Goal: Obtain resource: Obtain resource

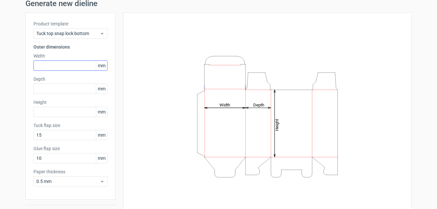
scroll to position [11, 0]
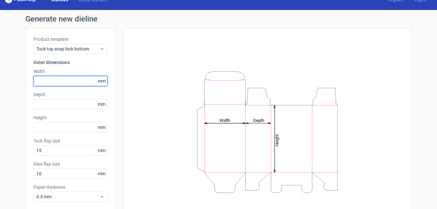
click at [52, 84] on input "text" at bounding box center [70, 81] width 74 height 10
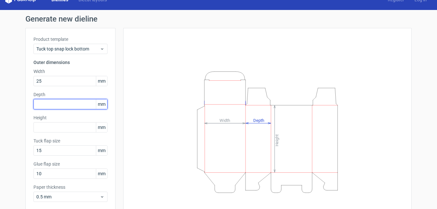
click at [52, 106] on input "text" at bounding box center [70, 104] width 74 height 10
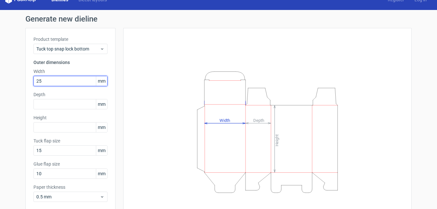
click at [51, 81] on input "25" at bounding box center [70, 81] width 74 height 10
type input "25"
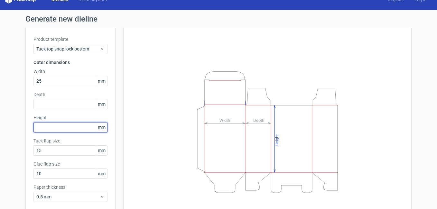
click at [56, 127] on input "text" at bounding box center [70, 127] width 74 height 10
type input "288"
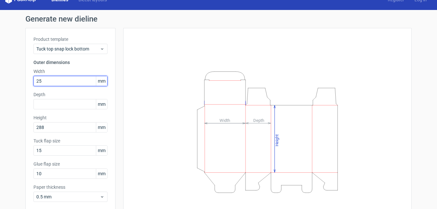
click at [40, 83] on input "25" at bounding box center [70, 81] width 74 height 10
type input "250"
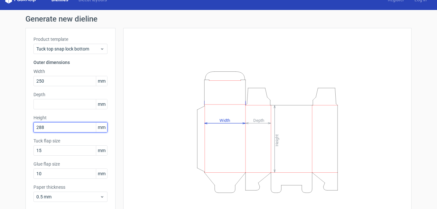
click at [50, 130] on input "288" at bounding box center [70, 127] width 74 height 10
type input "288"
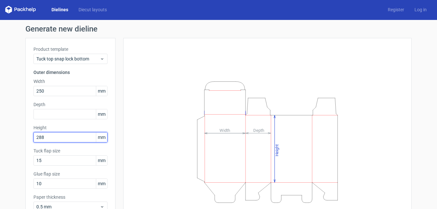
scroll to position [0, 0]
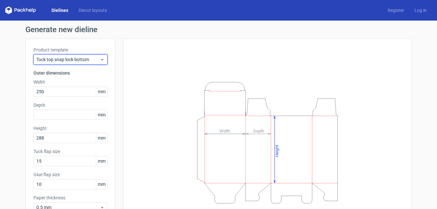
click at [58, 63] on div "Tuck top snap lock bottom" at bounding box center [70, 59] width 74 height 10
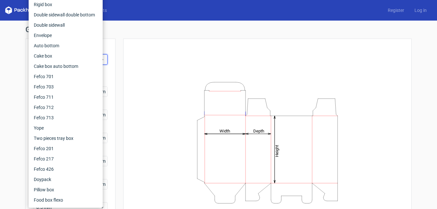
click at [111, 59] on div "Product template Tuck top snap lock bottom Outer dimensions Width 250 mm Depth …" at bounding box center [70, 132] width 90 height 187
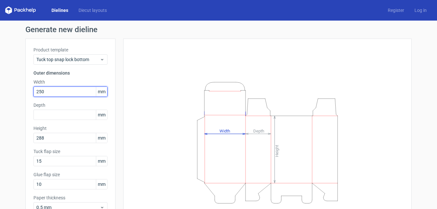
click at [68, 94] on input "250" at bounding box center [70, 92] width 74 height 10
type input "2"
type input "560"
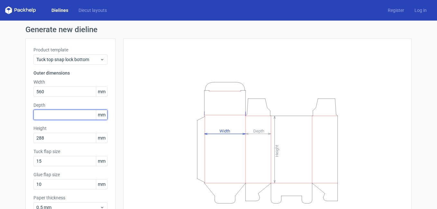
click at [72, 114] on div "Depth mm" at bounding box center [70, 111] width 74 height 18
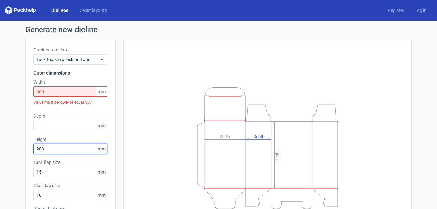
click at [62, 150] on input "288" at bounding box center [70, 149] width 74 height 10
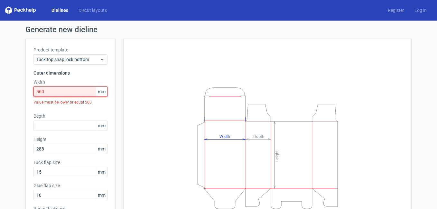
drag, startPoint x: 56, startPoint y: 91, endPoint x: 24, endPoint y: 98, distance: 32.7
click at [25, 98] on div "Product template Tuck top snap lock bottom Outer dimensions Width 560 mm Value …" at bounding box center [70, 138] width 90 height 198
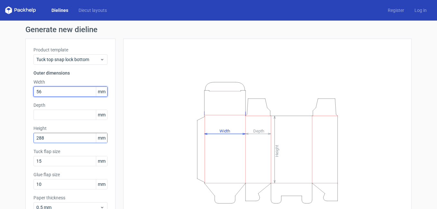
type input "56"
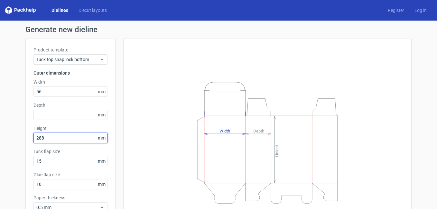
click at [48, 139] on input "288" at bounding box center [70, 138] width 74 height 10
type input "2"
type input "136"
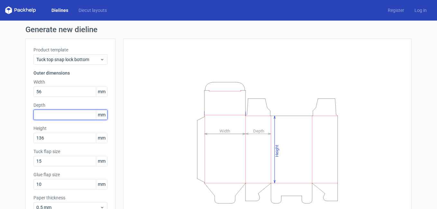
click at [48, 114] on input "text" at bounding box center [70, 115] width 74 height 10
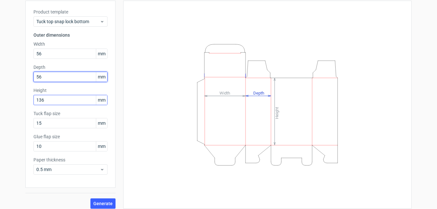
scroll to position [43, 0]
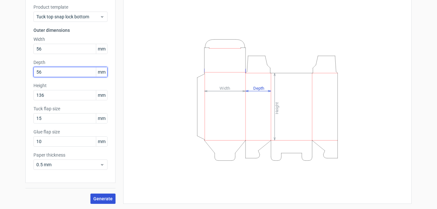
type input "56"
click at [100, 199] on span "Generate" at bounding box center [102, 199] width 19 height 5
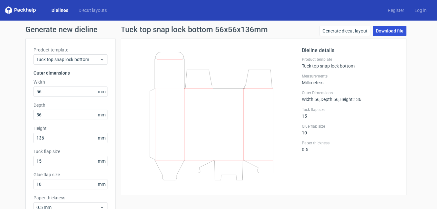
click at [378, 33] on link "Download file" at bounding box center [389, 31] width 33 height 10
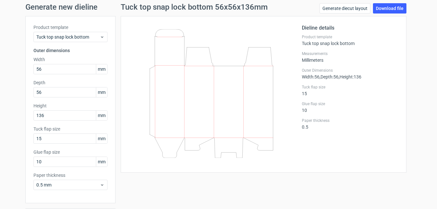
scroll to position [32, 0]
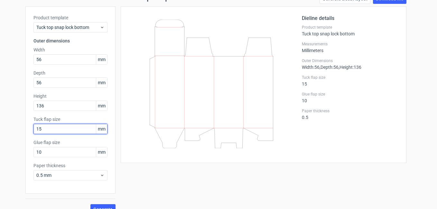
click at [46, 129] on input "15" at bounding box center [70, 129] width 74 height 10
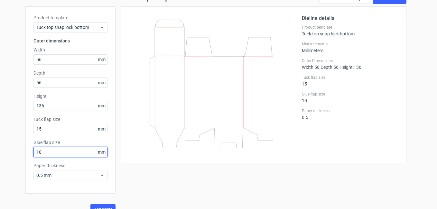
click at [46, 153] on input "10" at bounding box center [70, 152] width 74 height 10
drag, startPoint x: 46, startPoint y: 153, endPoint x: 35, endPoint y: 155, distance: 11.0
click at [35, 155] on input "10" at bounding box center [70, 152] width 74 height 10
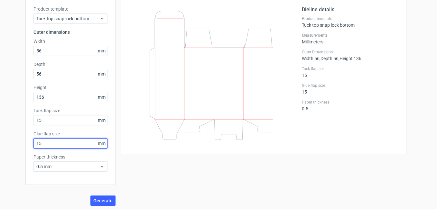
scroll to position [43, 0]
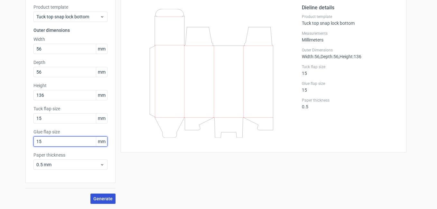
type input "15"
click at [102, 197] on span "Generate" at bounding box center [102, 199] width 19 height 5
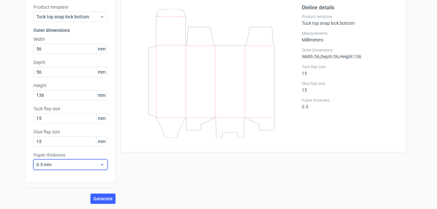
click at [66, 165] on span "0.5 mm" at bounding box center [67, 165] width 63 height 6
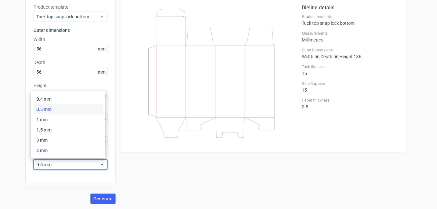
click at [283, 173] on div "Tuck top snap lock bottom 56x56x136mm Generate diecut layout Download file Diel…" at bounding box center [264, 93] width 296 height 221
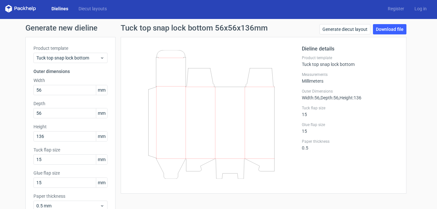
scroll to position [0, 0]
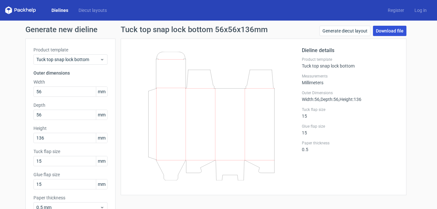
click at [393, 30] on link "Download file" at bounding box center [389, 31] width 33 height 10
